Goal: Information Seeking & Learning: Get advice/opinions

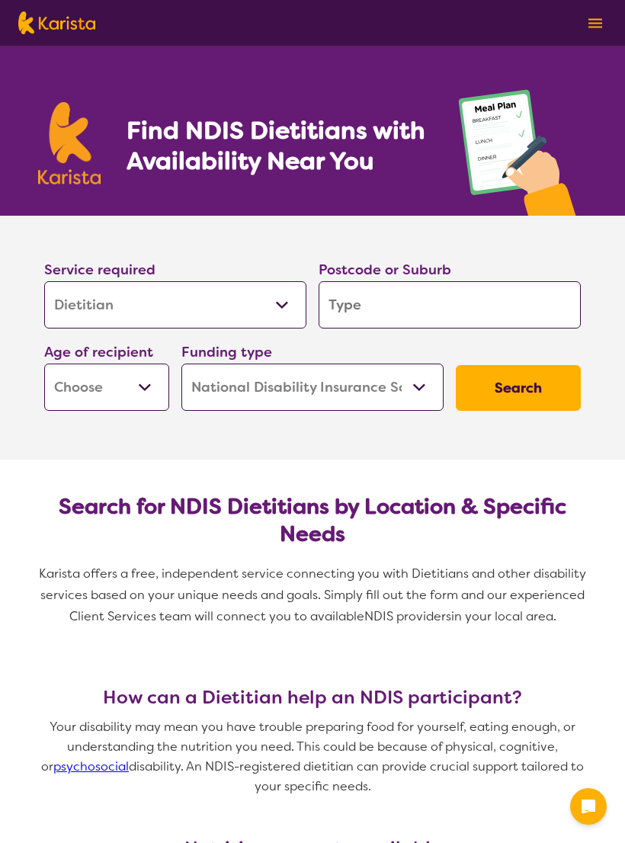
select select "Dietitian"
select select "NDIS"
select select "Dietitian"
select select "NDIS"
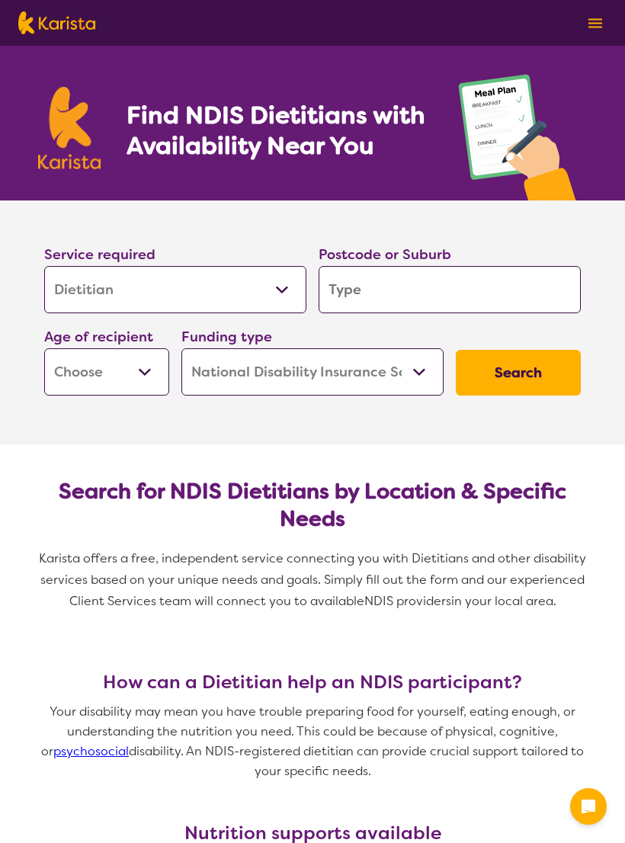
scroll to position [16, 0]
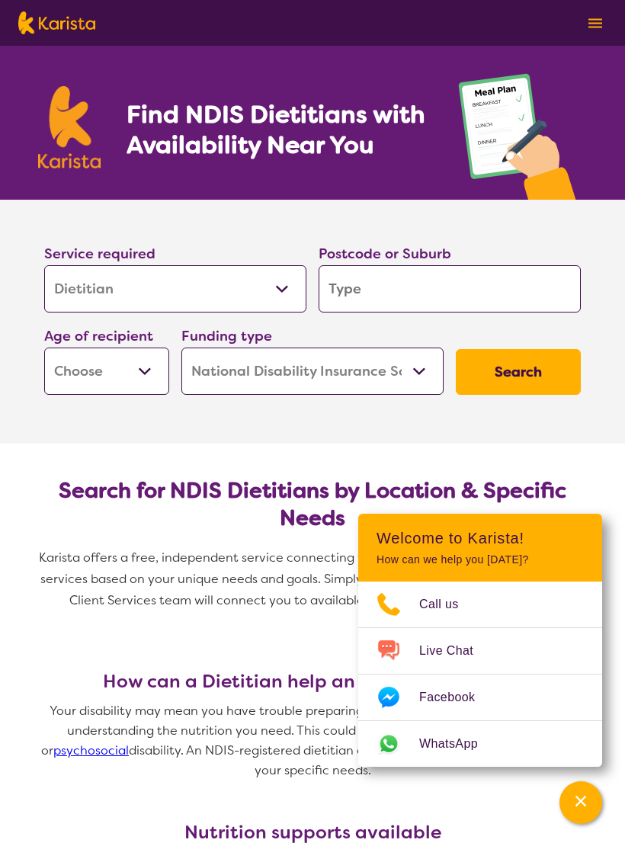
click at [277, 290] on select "Allied Health Assistant Assessment (ADHD or Autism) Behaviour support Counselli…" at bounding box center [175, 288] width 262 height 47
click at [412, 286] on input "search" at bounding box center [449, 288] width 262 height 47
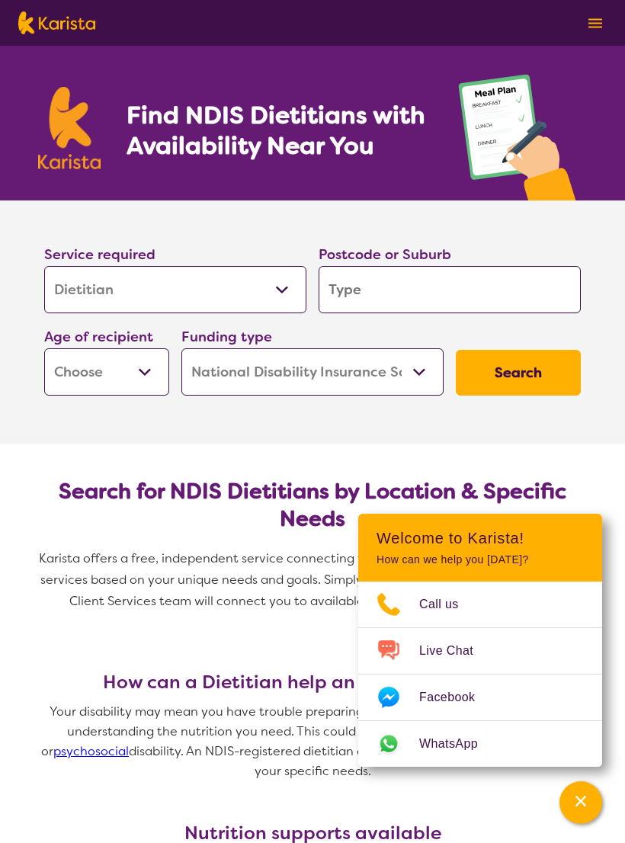
type input "4"
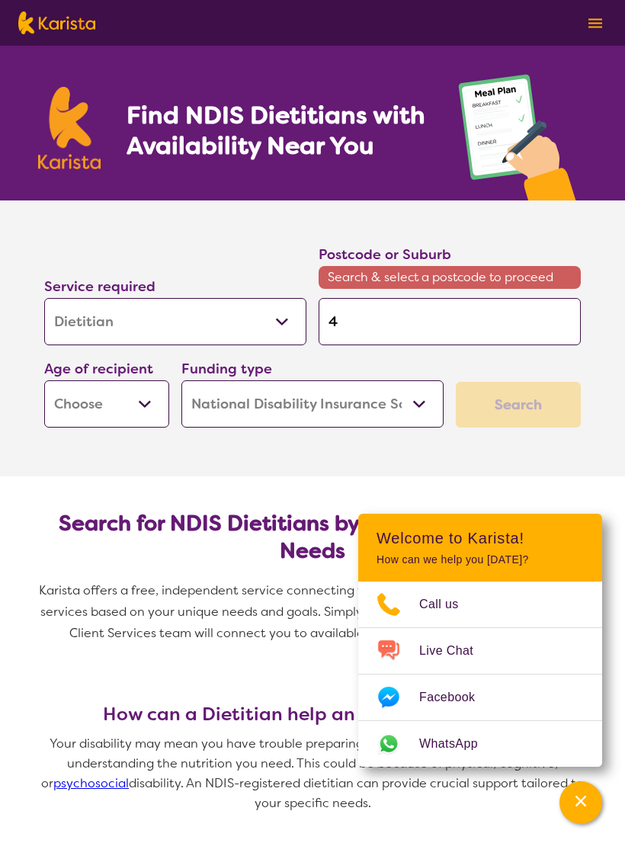
type input "40"
type input "402"
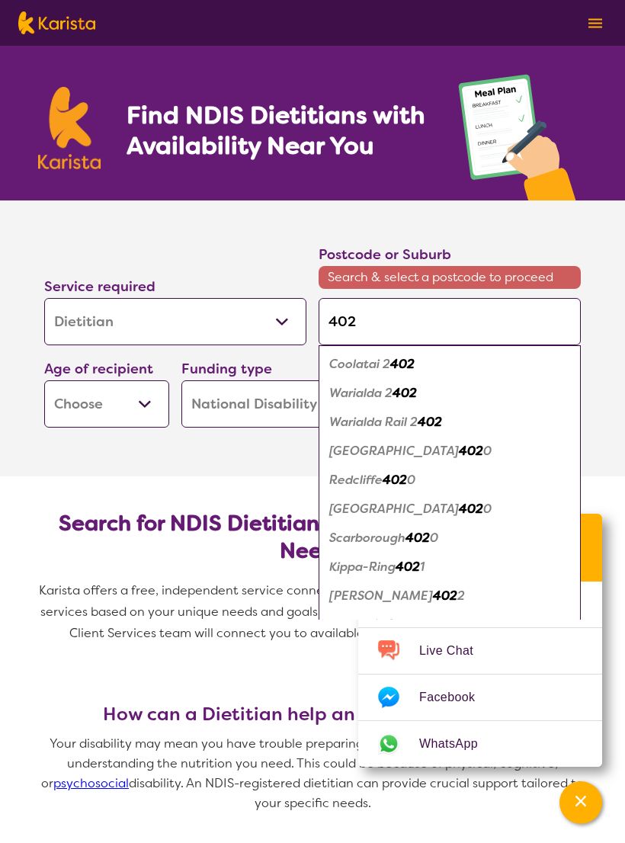
type input "4020"
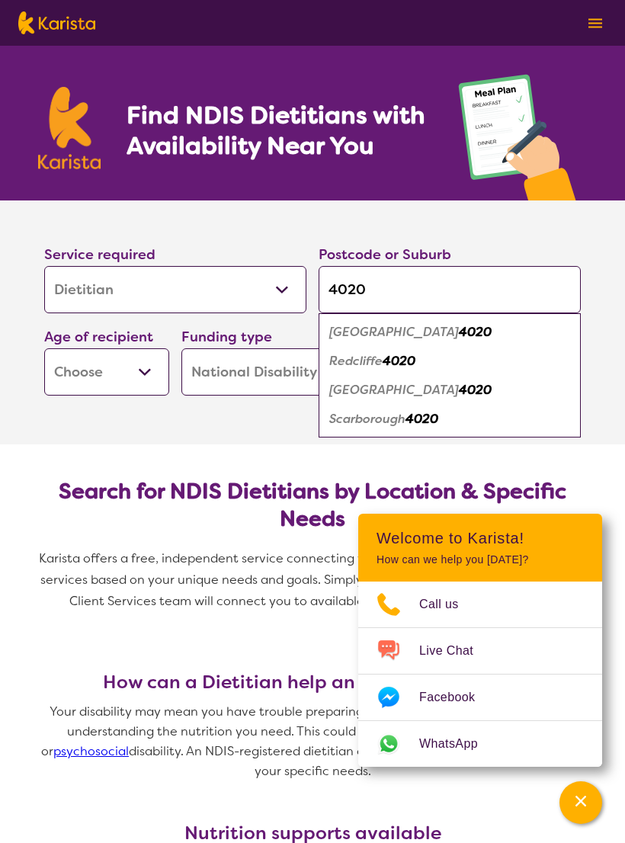
type input "4020"
click at [401, 360] on em "4020" at bounding box center [398, 361] width 33 height 16
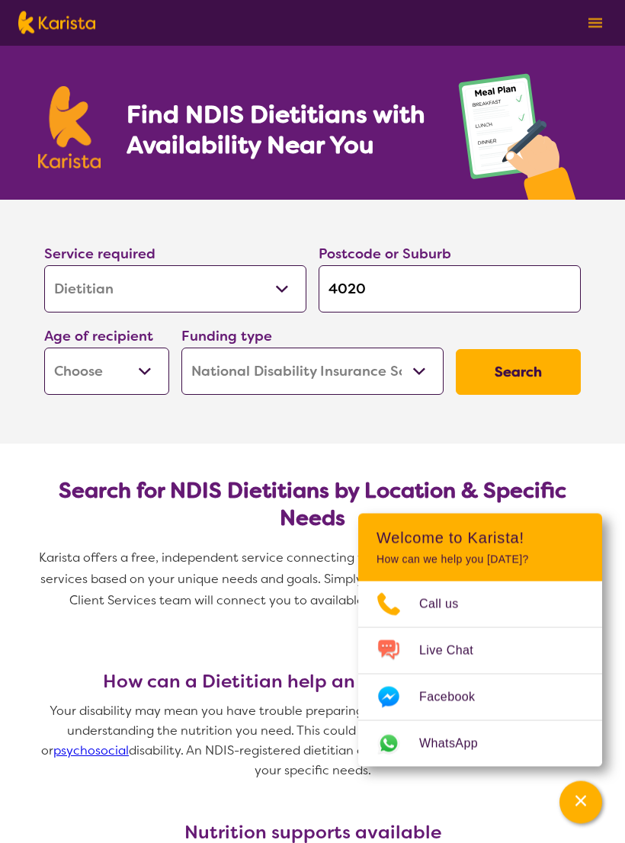
click at [149, 367] on select "Early Childhood - 0 to 9 Child - 10 to 11 Adolescent - 12 to 17 Adult - 18 to 6…" at bounding box center [106, 371] width 125 height 47
select select "AD"
click at [422, 369] on select "Home Care Package (HCP) National Disability Insurance Scheme (NDIS) I don't know" at bounding box center [312, 370] width 262 height 47
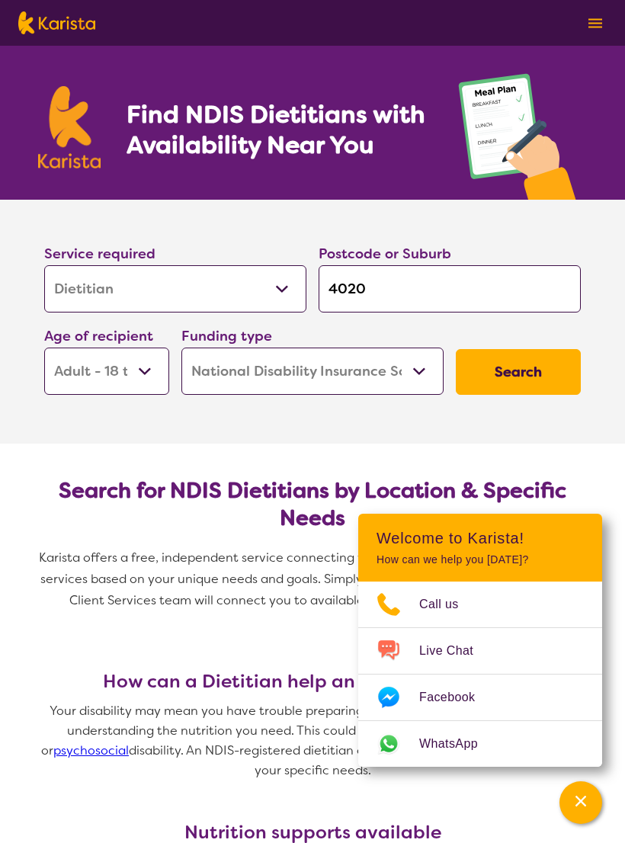
click at [516, 358] on button "Search" at bounding box center [518, 372] width 125 height 46
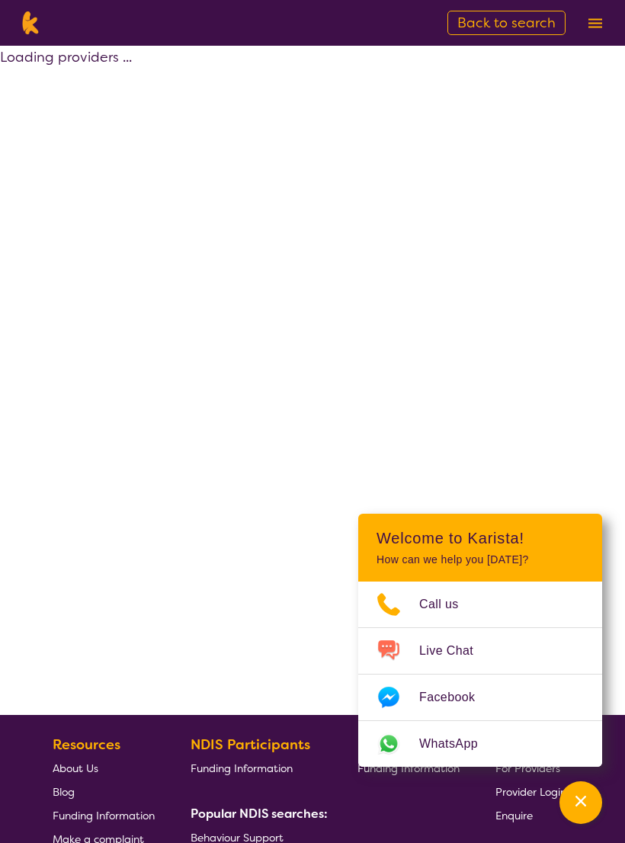
select select "by_score"
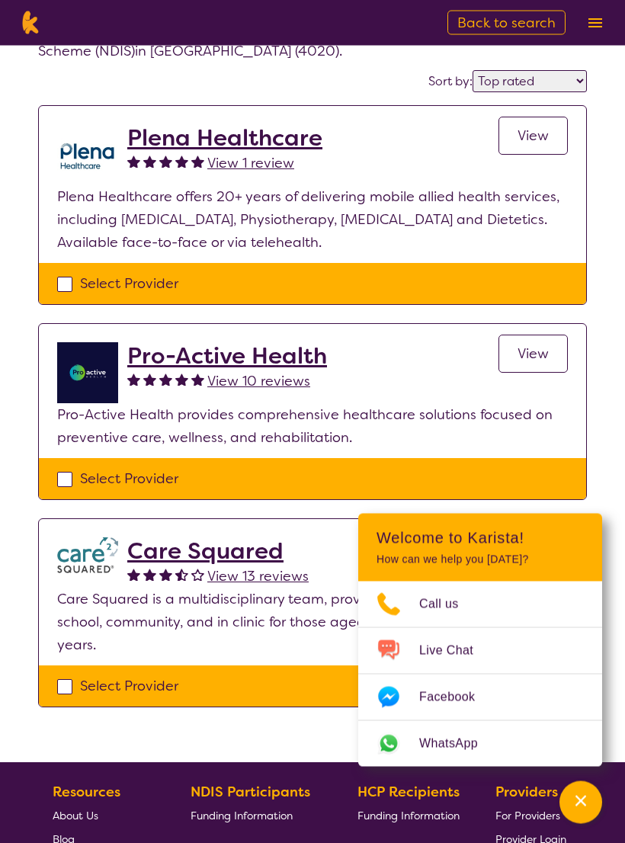
scroll to position [80, 0]
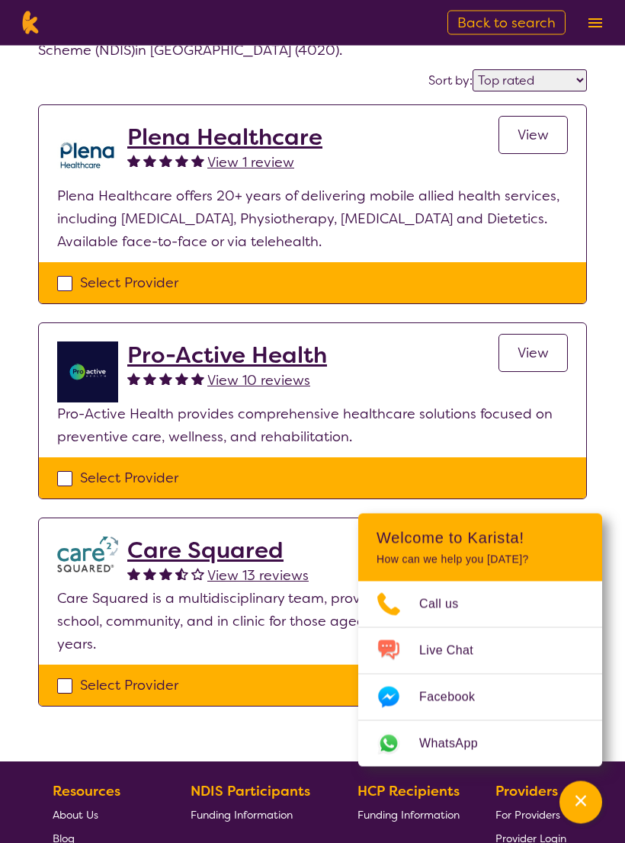
click at [277, 145] on h2 "Plena Healthcare" at bounding box center [224, 137] width 195 height 27
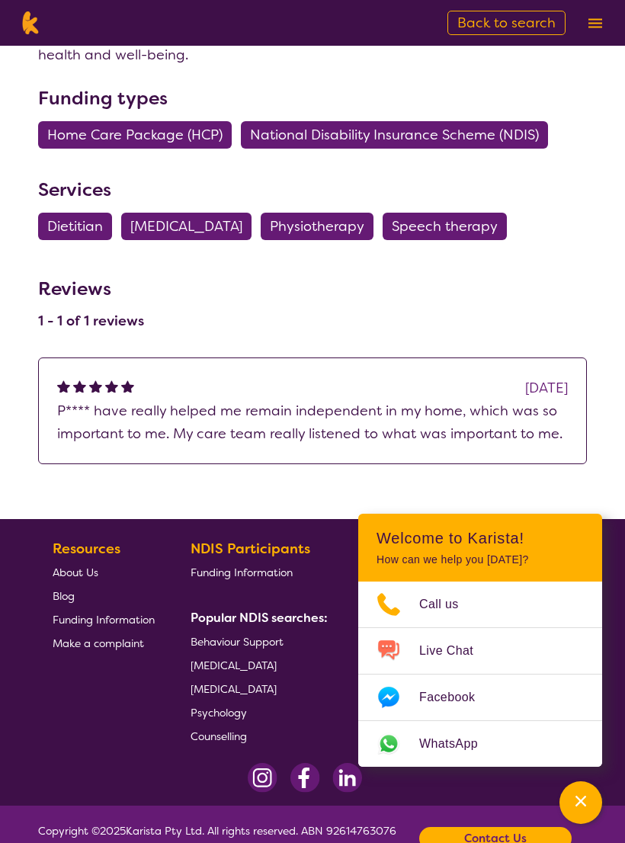
scroll to position [1643, 0]
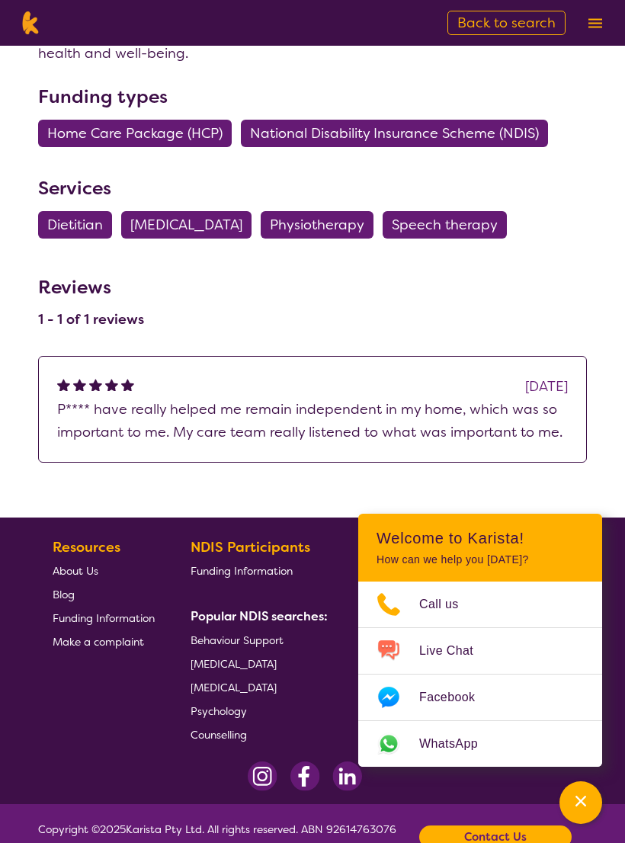
click at [577, 798] on icon "Channel Menu" at bounding box center [580, 800] width 15 height 15
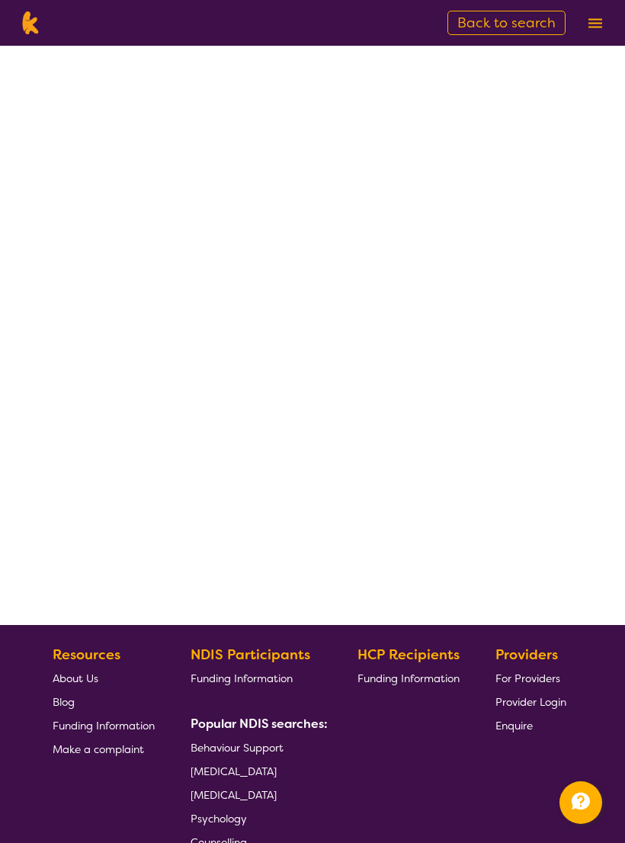
select select "by_score"
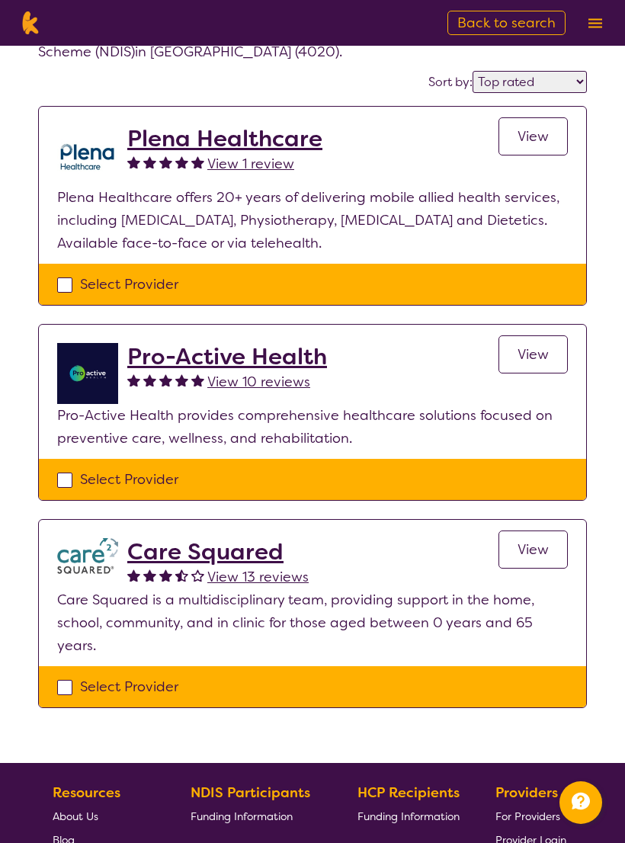
scroll to position [78, 0]
click at [297, 364] on h2 "Pro-Active Health" at bounding box center [227, 357] width 200 height 27
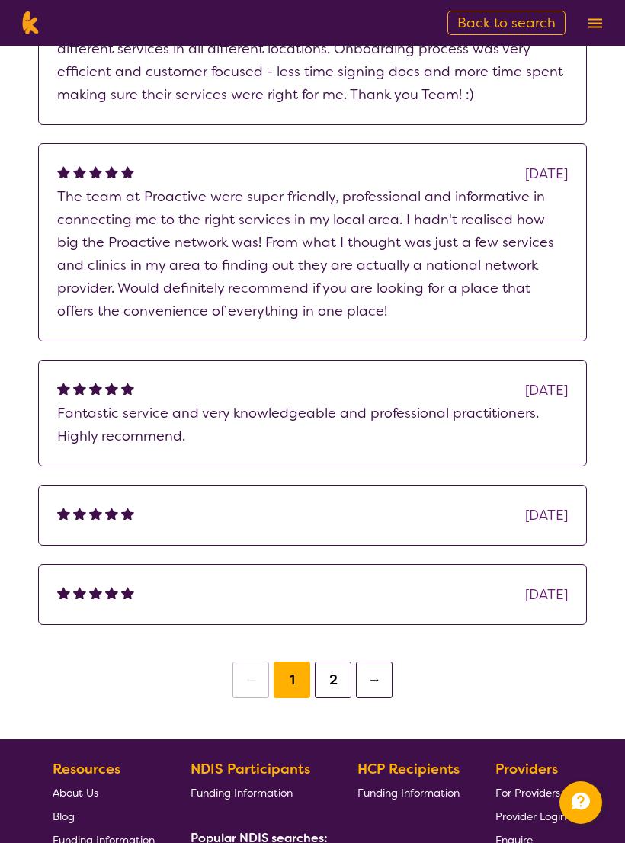
scroll to position [1287, 0]
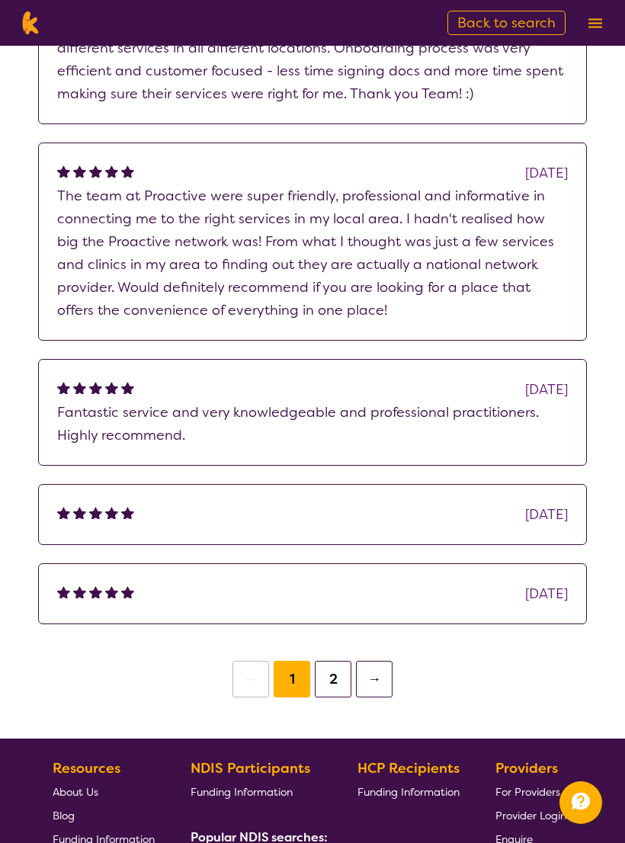
click at [329, 677] on button "2" at bounding box center [333, 679] width 37 height 37
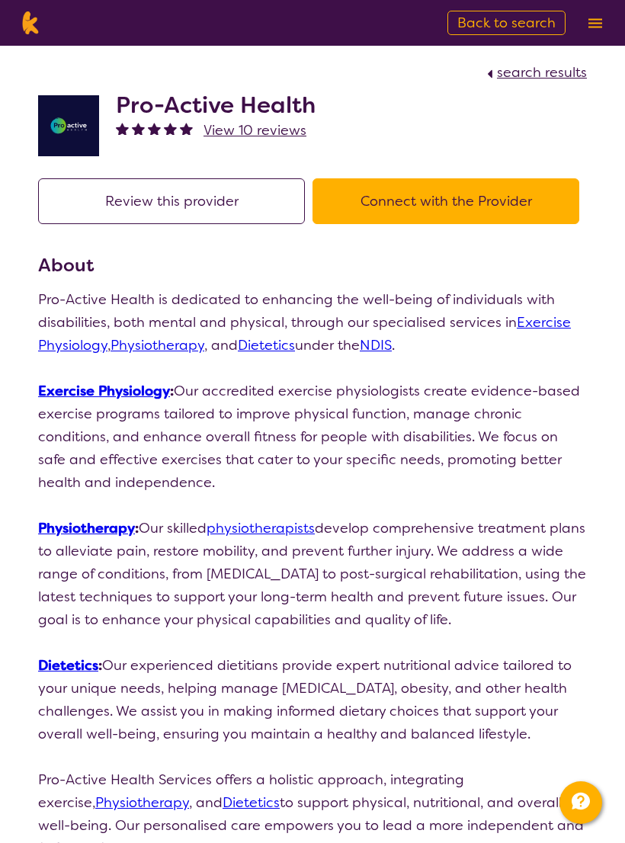
scroll to position [2, 0]
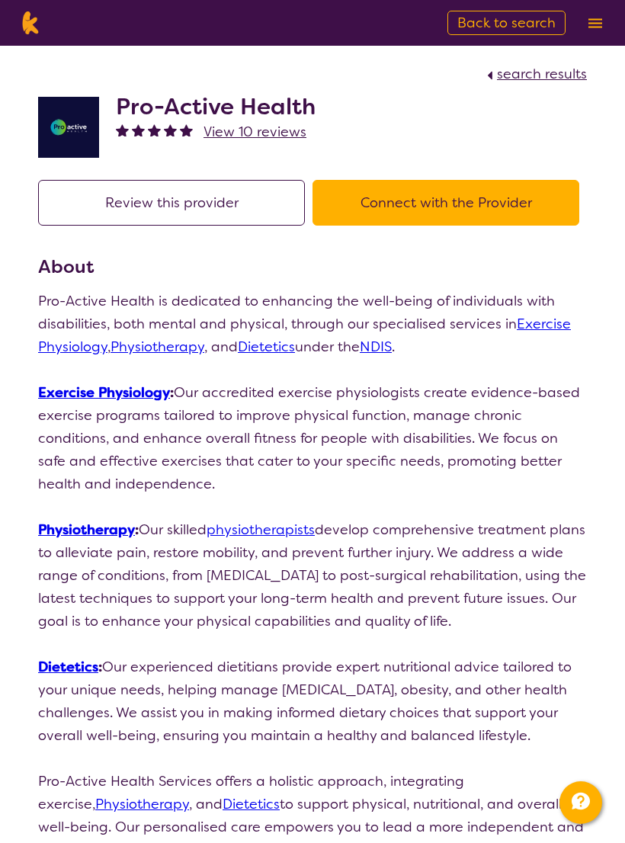
click at [536, 197] on button "Connect with the Provider" at bounding box center [445, 203] width 267 height 46
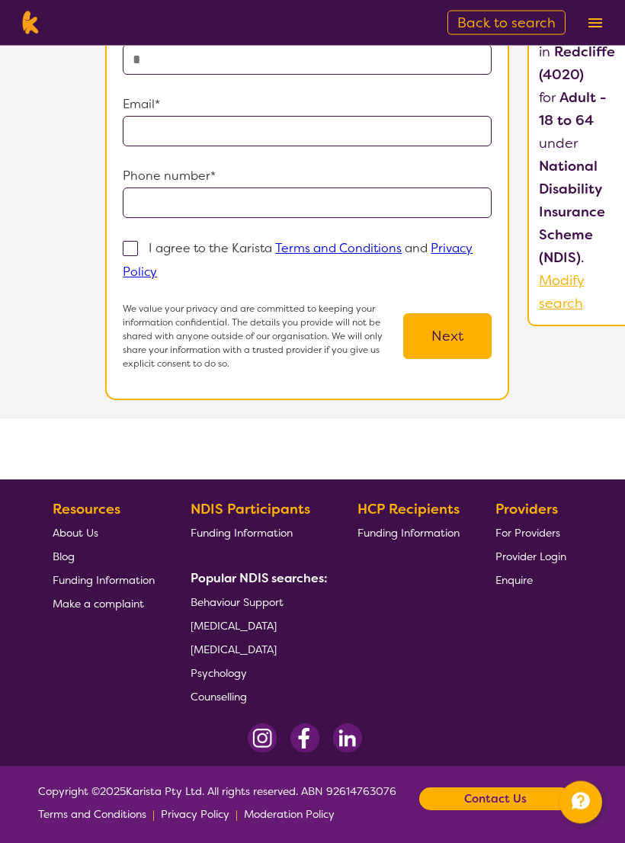
scroll to position [238, 0]
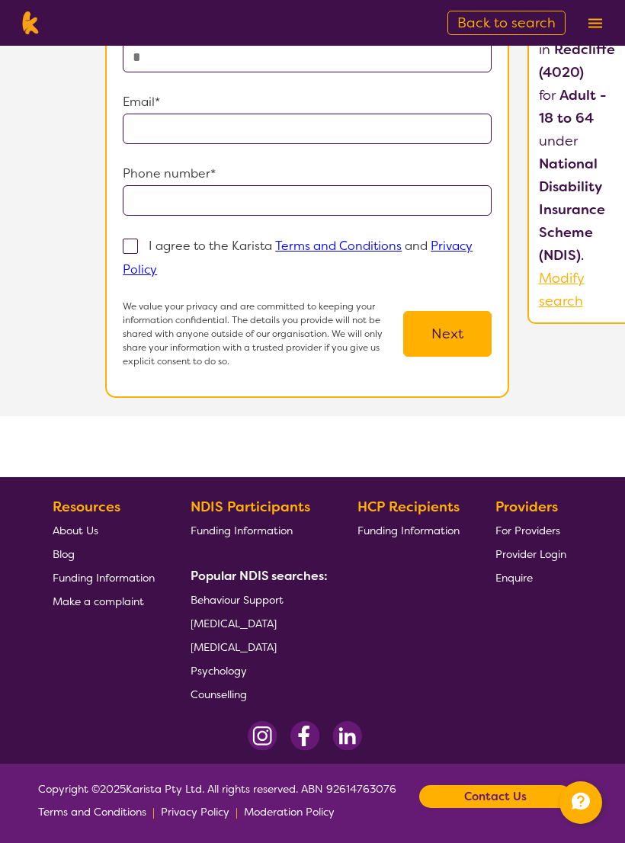
click at [90, 537] on span "About Us" at bounding box center [76, 530] width 46 height 14
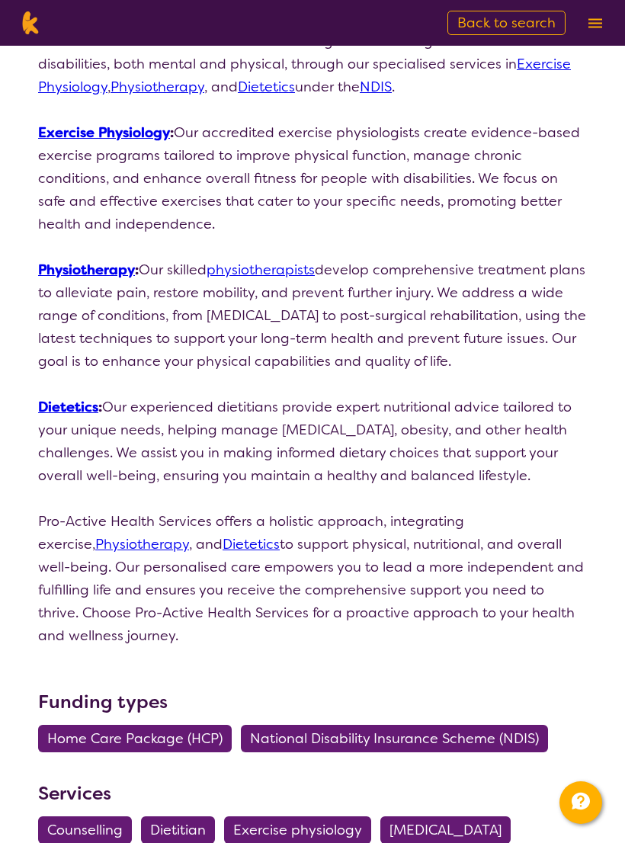
scroll to position [25, 0]
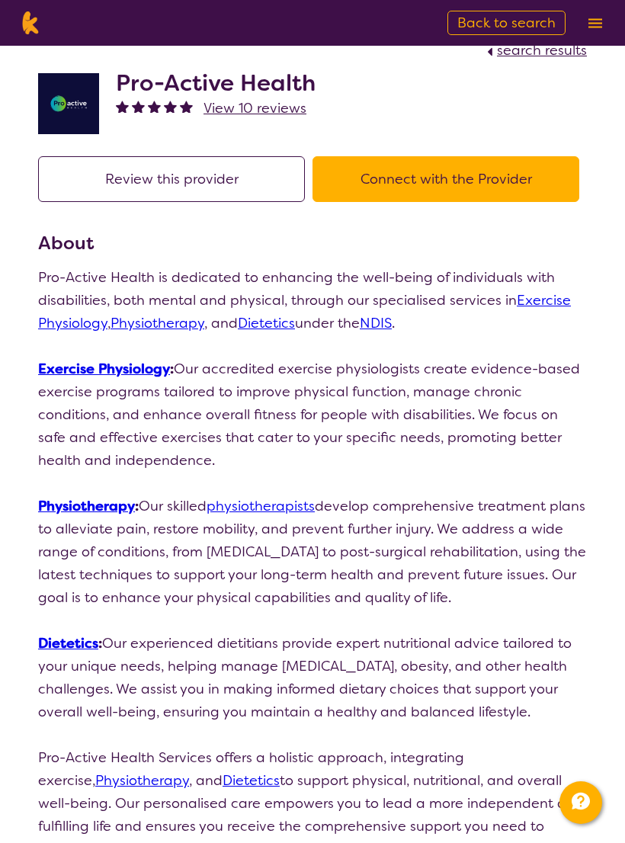
scroll to position [1310, 0]
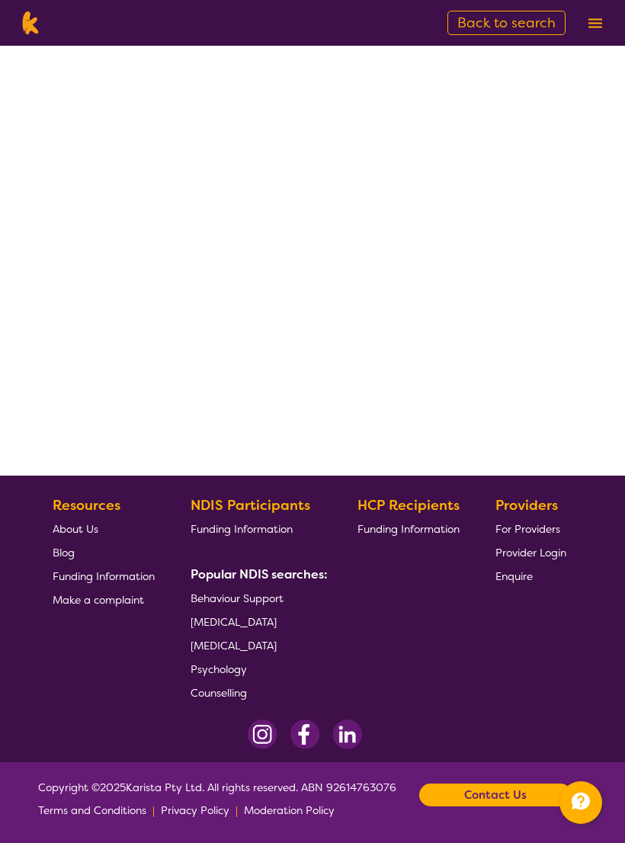
scroll to position [79, 0]
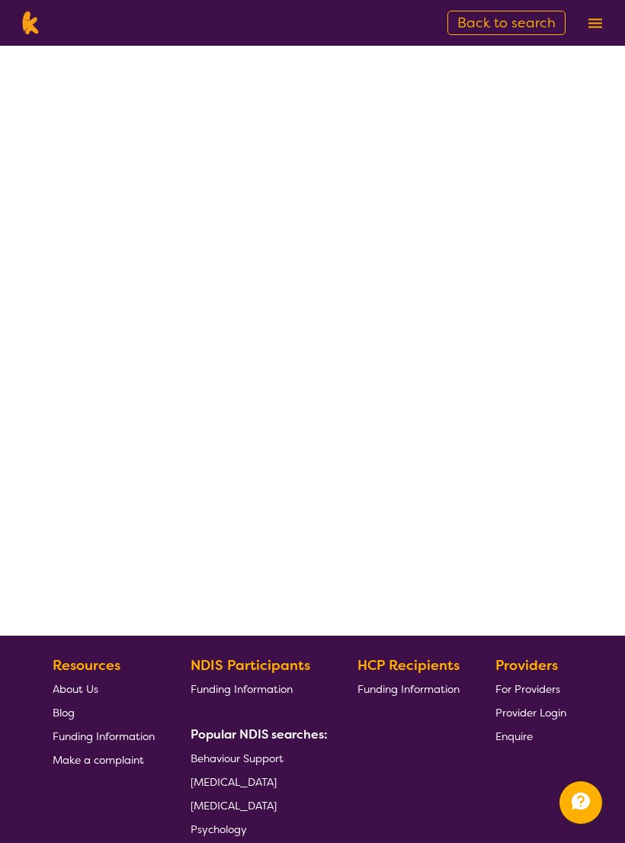
select select "by_score"
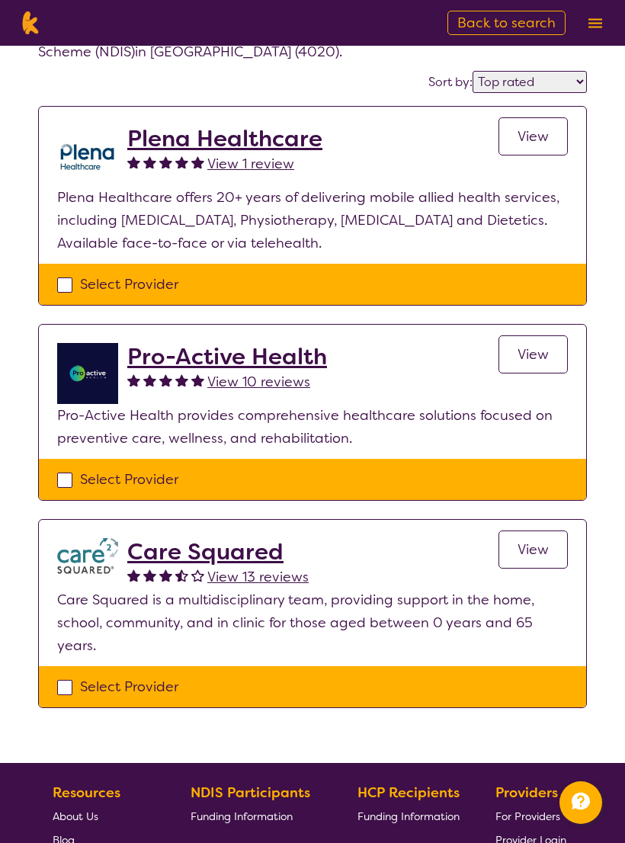
scroll to position [0, 0]
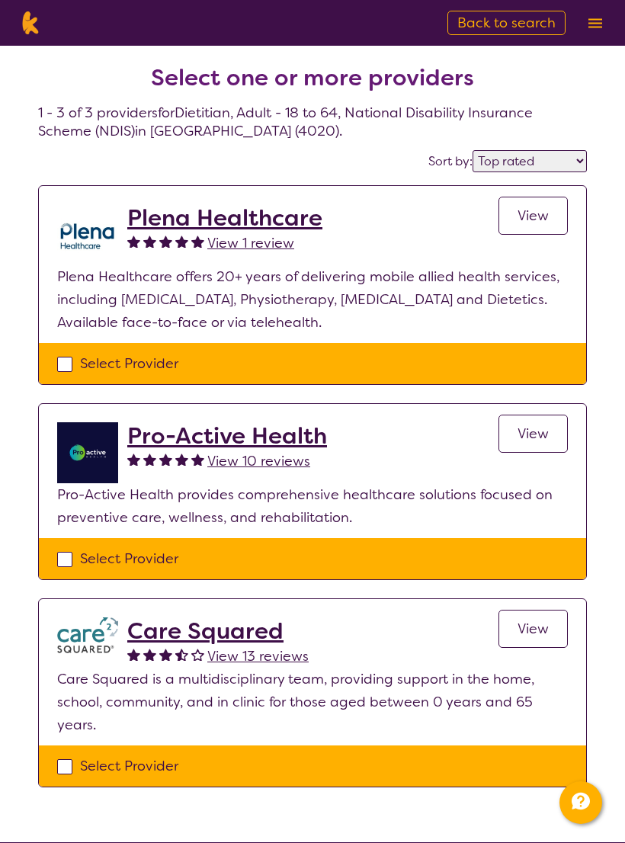
select select "Dietitian"
select select "AD"
select select "NDIS"
select select "Dietitian"
select select "AD"
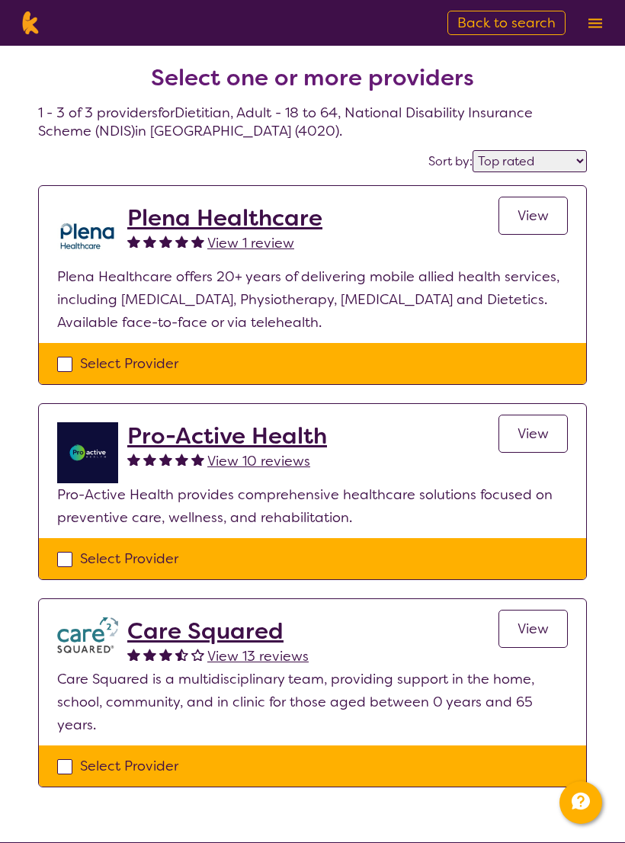
select select "NDIS"
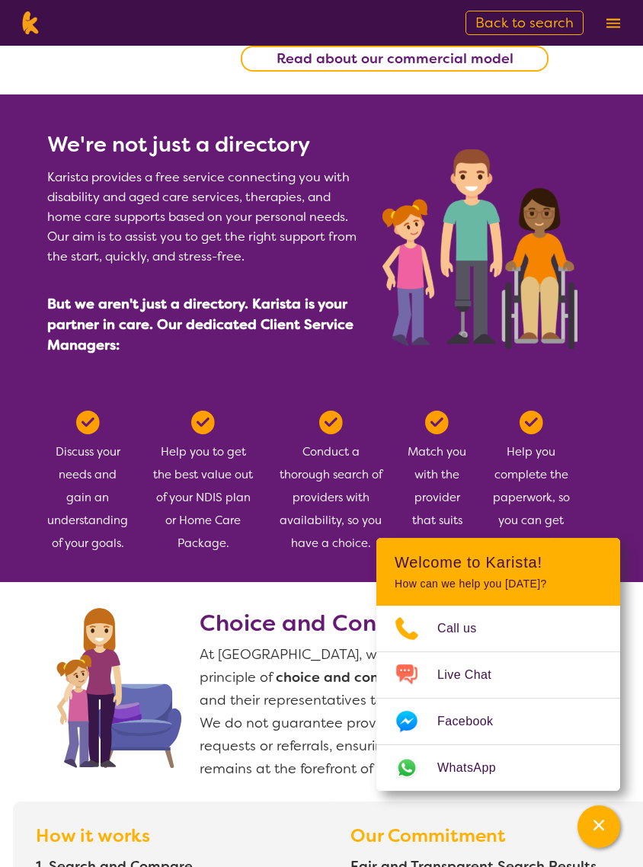
click at [619, 510] on section "We're not just a directory Karista provides a free service connecting you with …" at bounding box center [321, 338] width 643 height 488
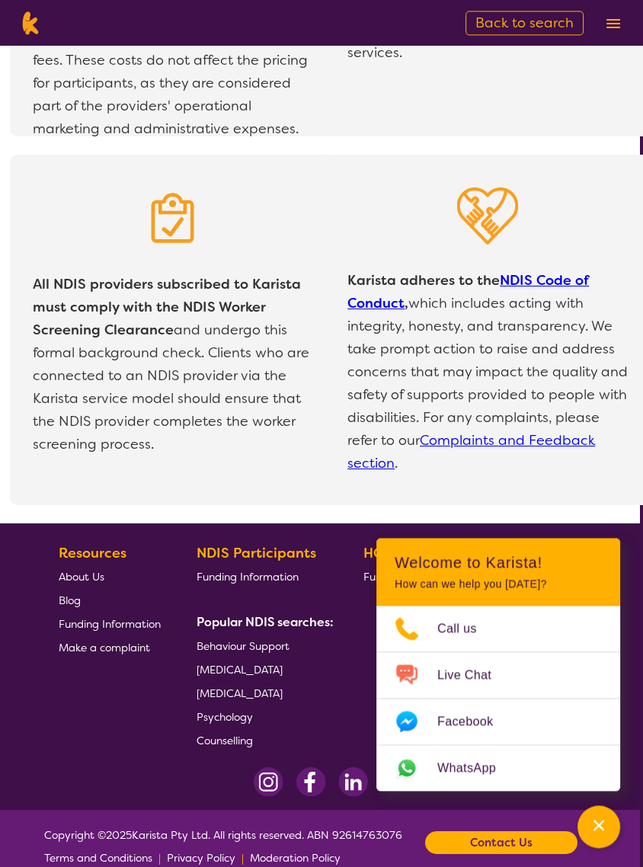
scroll to position [3041, 3]
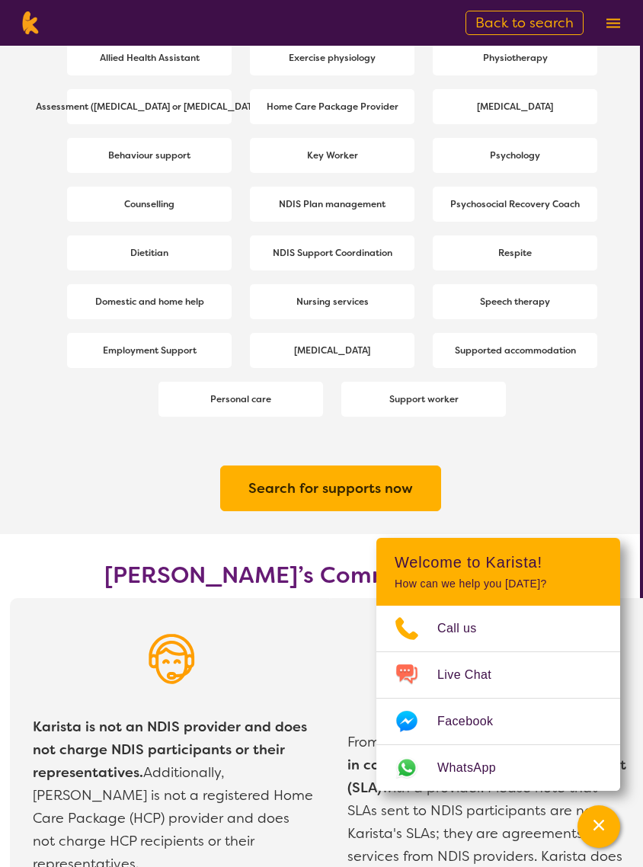
click at [181, 248] on div "Dietitian" at bounding box center [149, 252] width 165 height 35
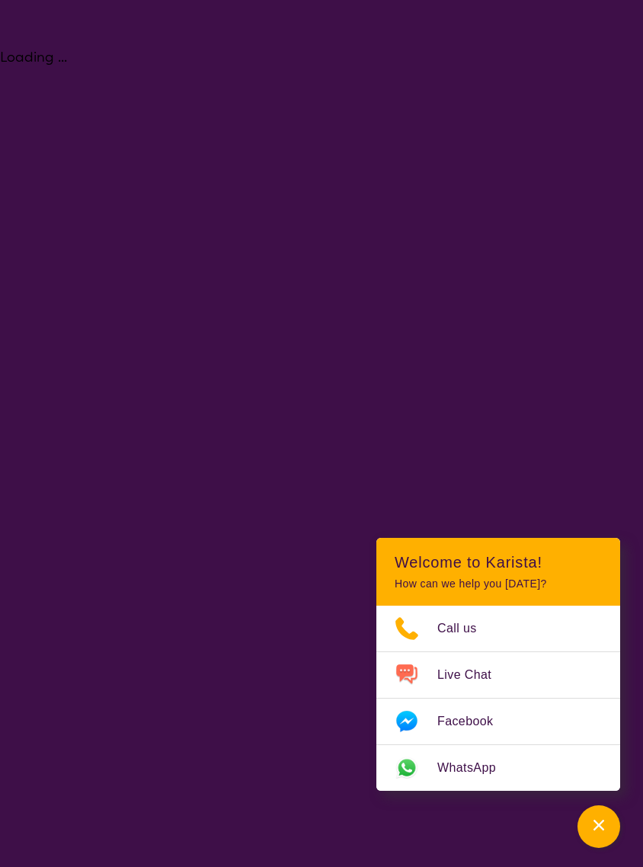
select select "Dietitian"
select select "AD"
select select "NDIS"
select select "Dietitian"
select select "AD"
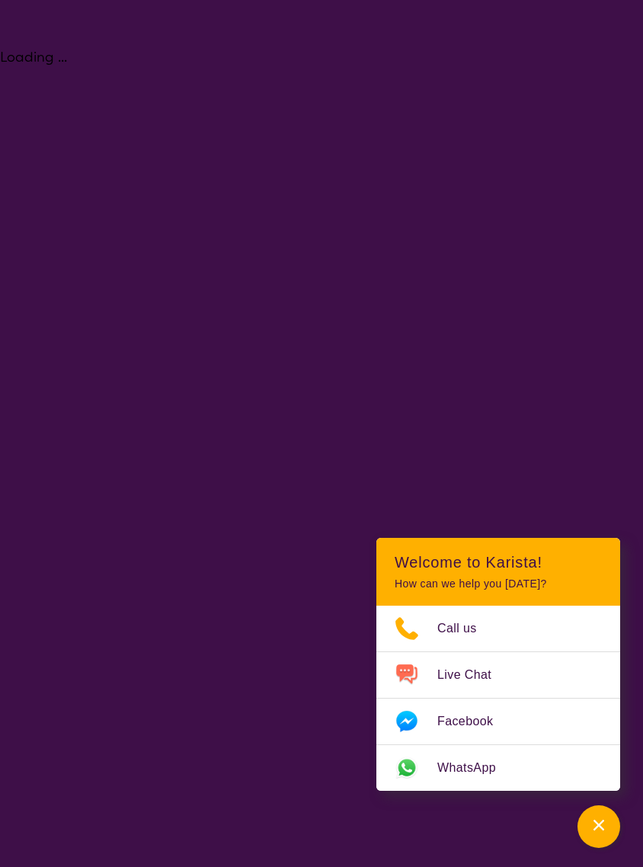
select select "NDIS"
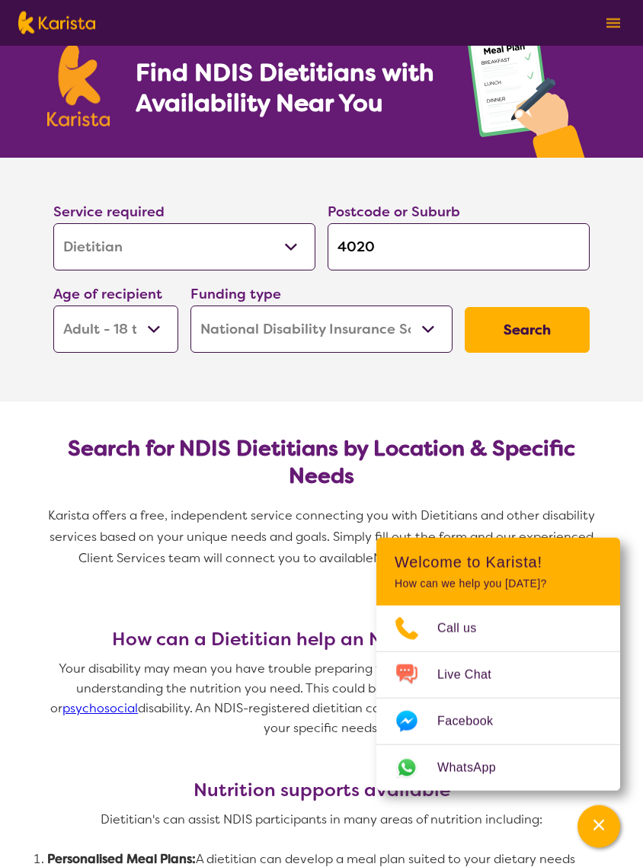
scroll to position [60, 0]
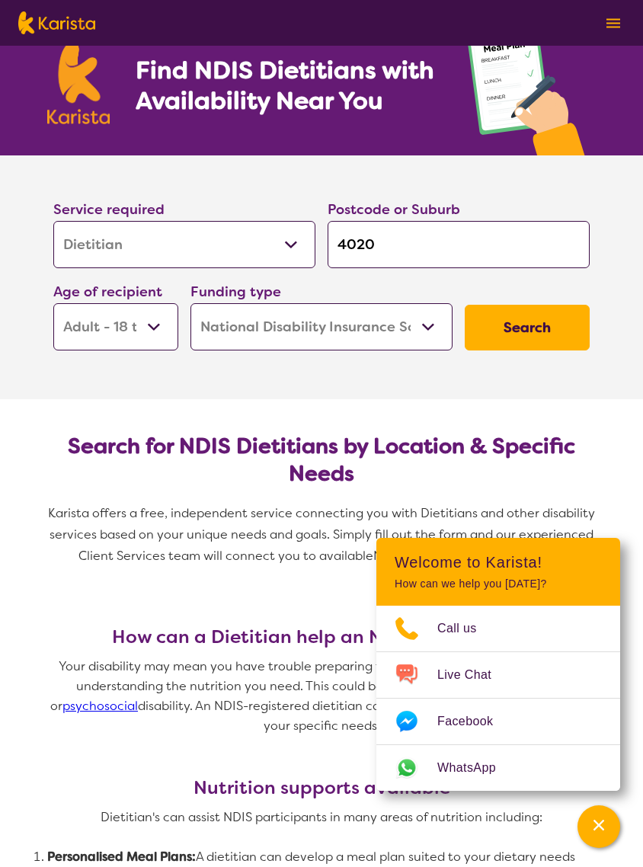
click at [536, 316] on button "Search" at bounding box center [527, 328] width 125 height 46
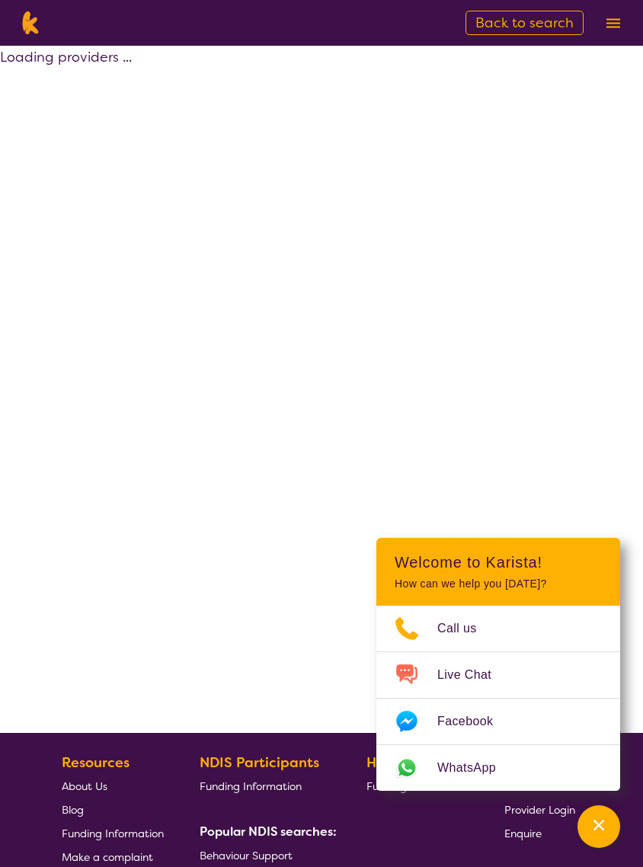
select select "by_score"
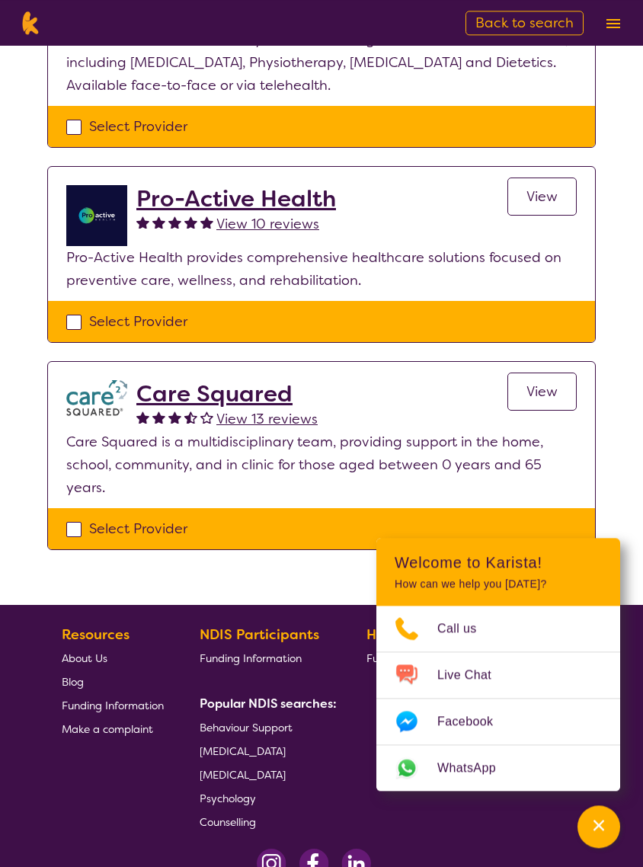
scroll to position [238, 0]
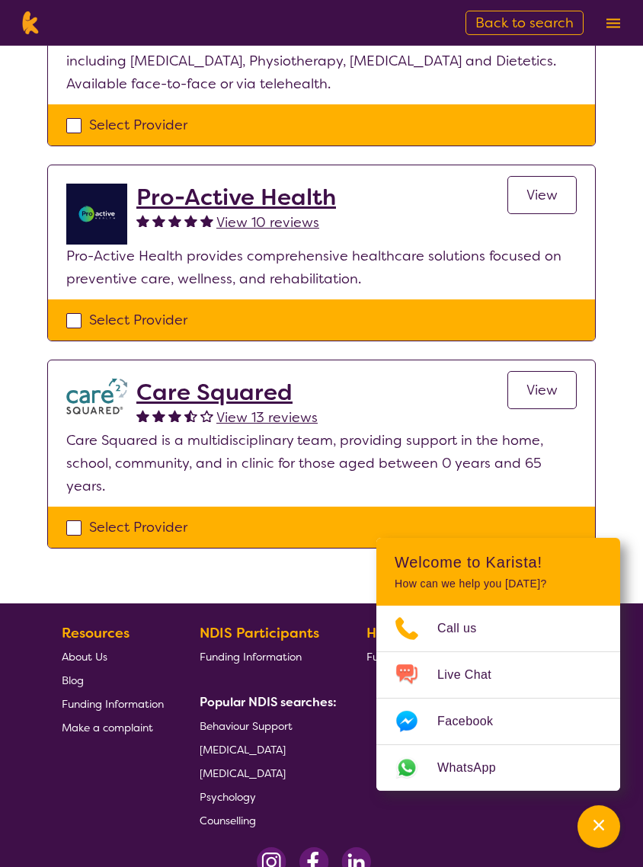
click at [264, 393] on h2 "Care Squared" at bounding box center [226, 392] width 181 height 27
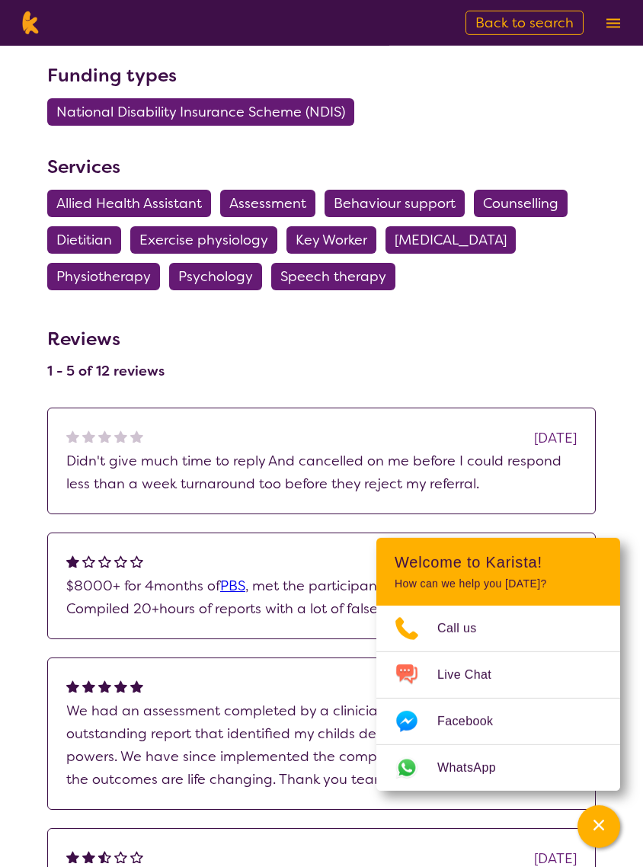
scroll to position [934, 0]
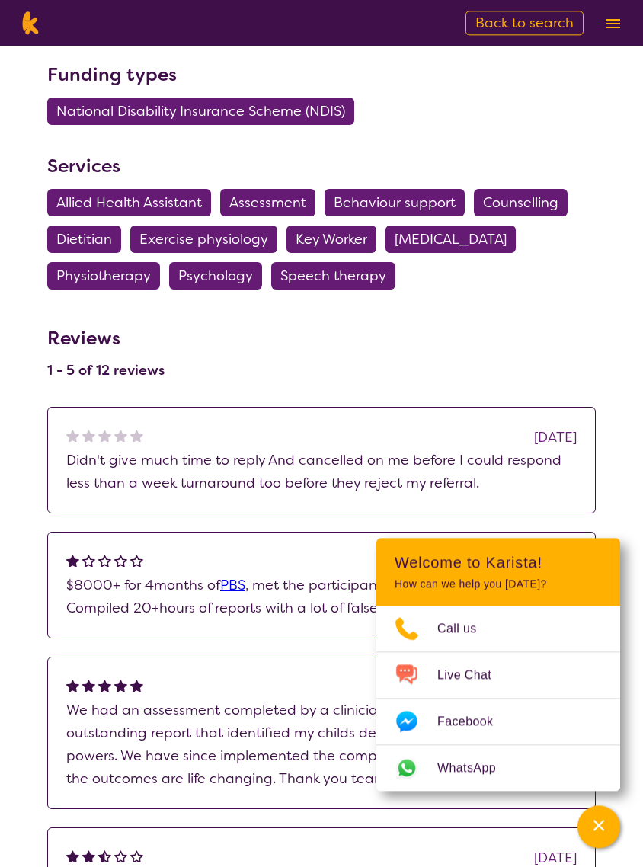
click at [83, 238] on span "Dietitian" at bounding box center [84, 239] width 56 height 27
select select "Dietitian"
select select "AD"
select select "NDIS"
select select "Dietitian"
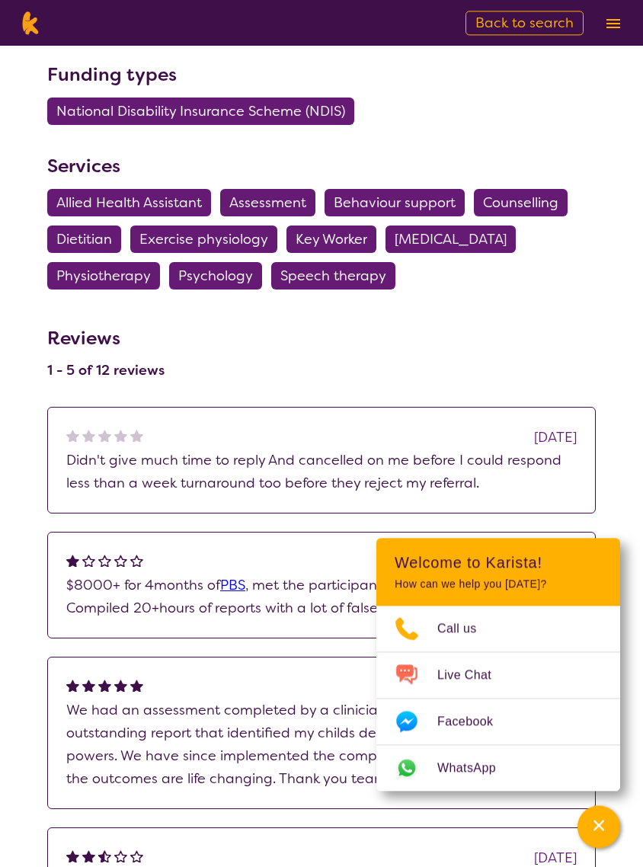
select select "AD"
select select "NDIS"
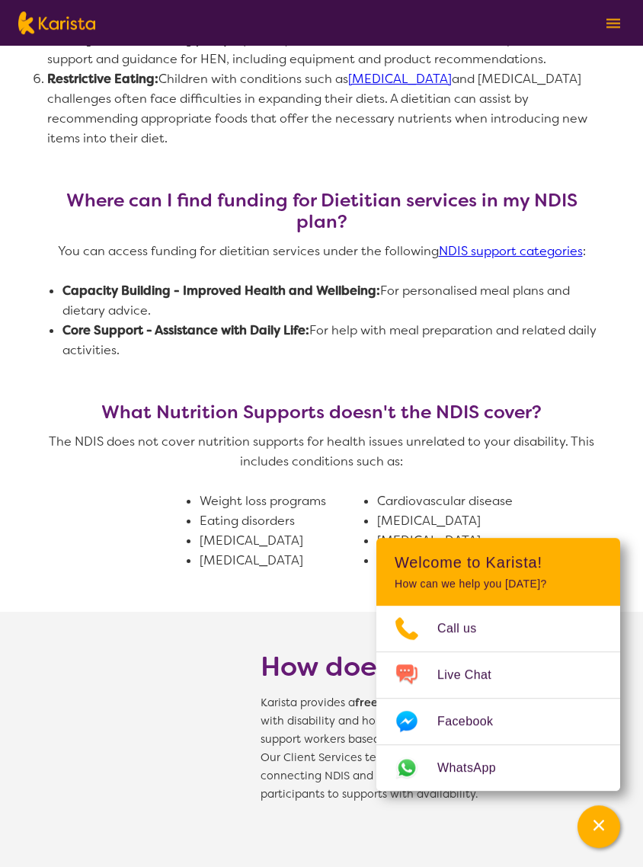
scroll to position [1065, 0]
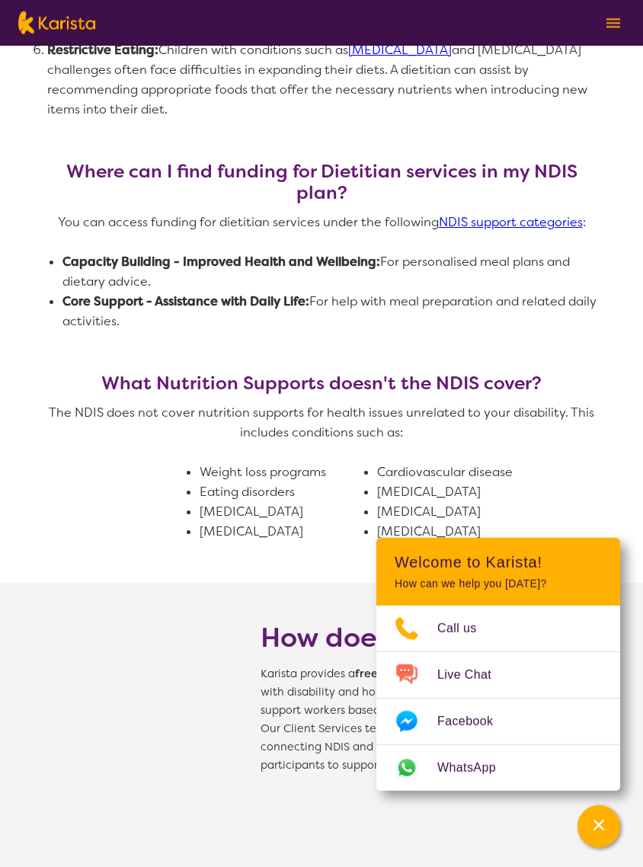
click at [641, 221] on section "How can a Dietitian help an NDIS participant? Your disability may mean you have…" at bounding box center [321, 84] width 643 height 998
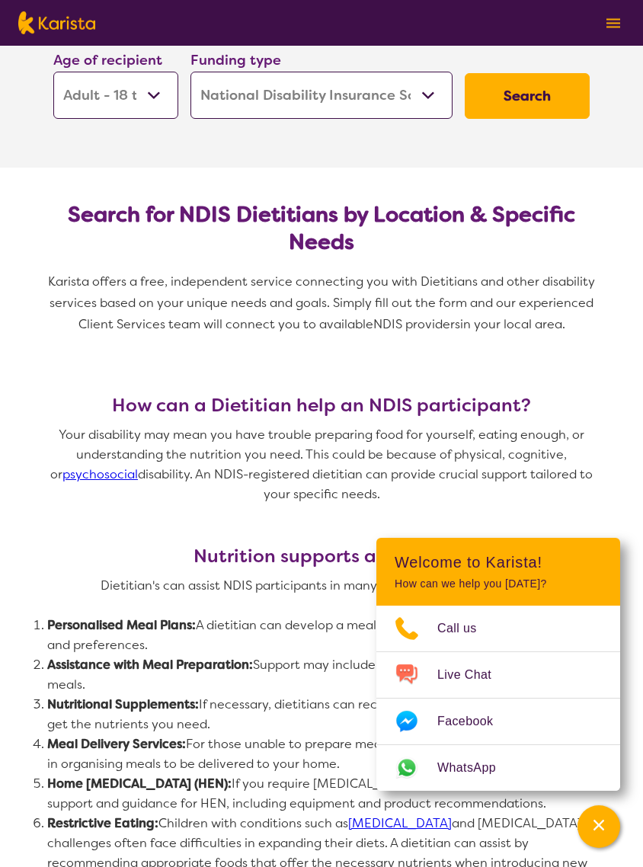
scroll to position [0, 0]
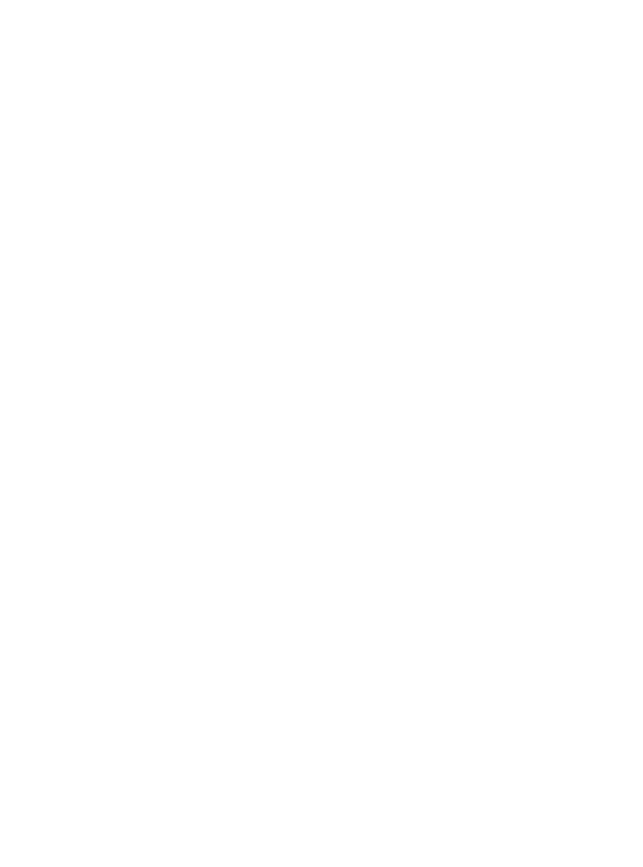
select select "by_score"
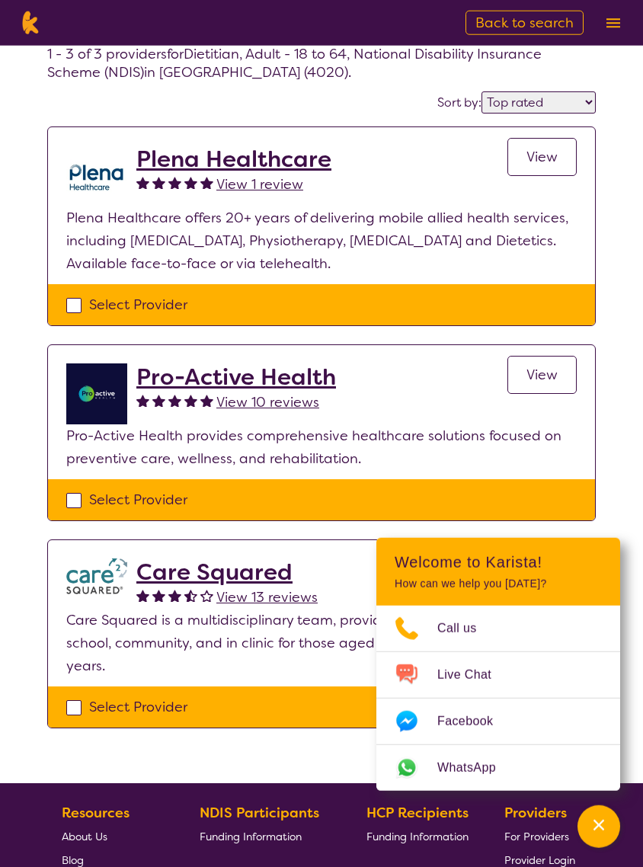
select select "Dietitian"
select select "AD"
select select "NDIS"
select select "Dietitian"
select select "AD"
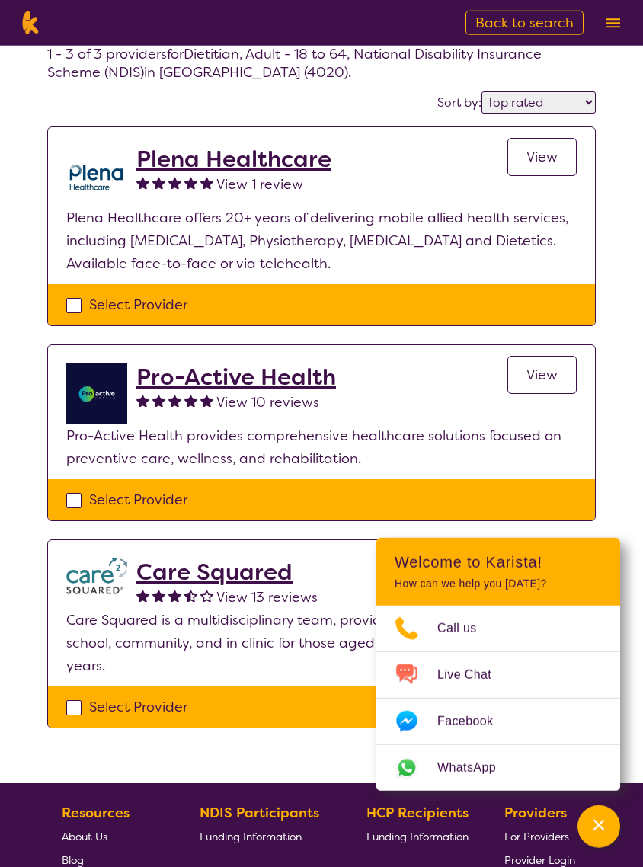
select select "NDIS"
